Goal: Task Accomplishment & Management: Use online tool/utility

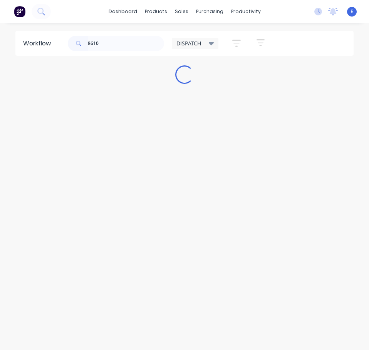
type input "86105"
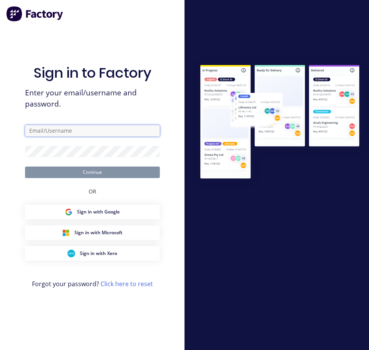
click at [50, 132] on input "text" at bounding box center [92, 131] width 135 height 12
type input "[EMAIL_ADDRESS][DOMAIN_NAME]"
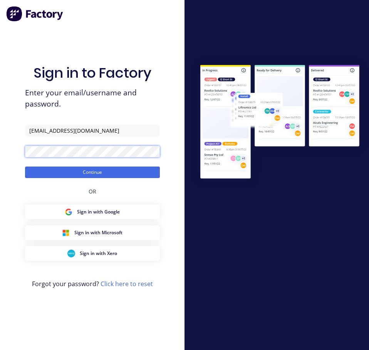
click at [25, 167] on button "Continue" at bounding box center [92, 173] width 135 height 12
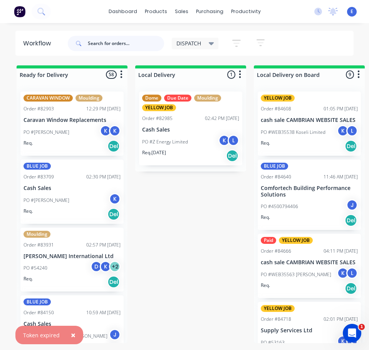
click at [122, 42] on input "text" at bounding box center [126, 43] width 76 height 15
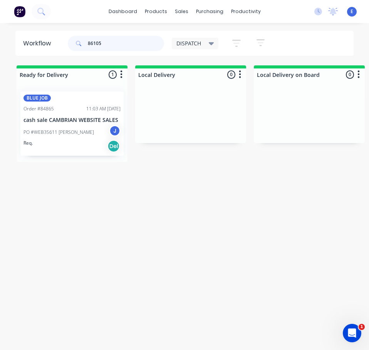
type input "86105"
click at [76, 137] on div "PO #WEB35611 [PERSON_NAME] J" at bounding box center [71, 132] width 97 height 15
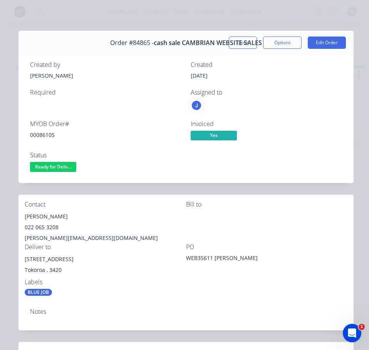
click at [49, 133] on div "00086105" at bounding box center [105, 135] width 151 height 8
copy div "00086105"
click at [34, 217] on div "[PERSON_NAME]" at bounding box center [105, 216] width 161 height 11
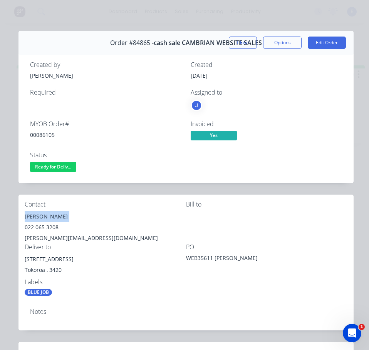
click at [34, 217] on div "[PERSON_NAME]" at bounding box center [105, 216] width 161 height 11
copy div "[PERSON_NAME]"
click at [40, 230] on div "022 065 3208" at bounding box center [105, 227] width 161 height 11
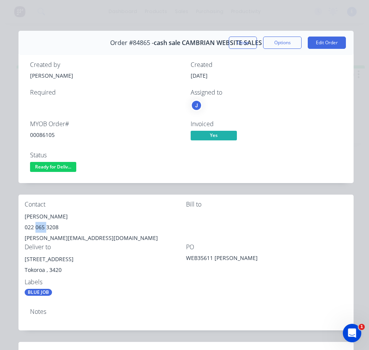
click at [40, 230] on div "022 065 3208" at bounding box center [105, 227] width 161 height 11
click at [77, 238] on div "[PERSON_NAME][EMAIL_ADDRESS][DOMAIN_NAME]" at bounding box center [105, 238] width 161 height 11
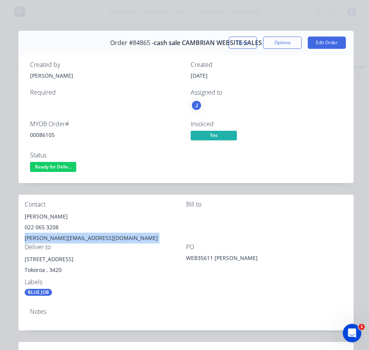
click at [77, 238] on div "[PERSON_NAME][EMAIL_ADDRESS][DOMAIN_NAME]" at bounding box center [105, 238] width 161 height 11
copy div "[PERSON_NAME][EMAIL_ADDRESS][DOMAIN_NAME]"
drag, startPoint x: 75, startPoint y: 260, endPoint x: 24, endPoint y: 258, distance: 50.9
click at [24, 258] on div "Contact [PERSON_NAME] [PHONE_NUMBER] [PERSON_NAME][EMAIL_ADDRESS][DOMAIN_NAME] …" at bounding box center [185, 249] width 335 height 108
copy div "[STREET_ADDRESS]"
